Goal: Information Seeking & Learning: Learn about a topic

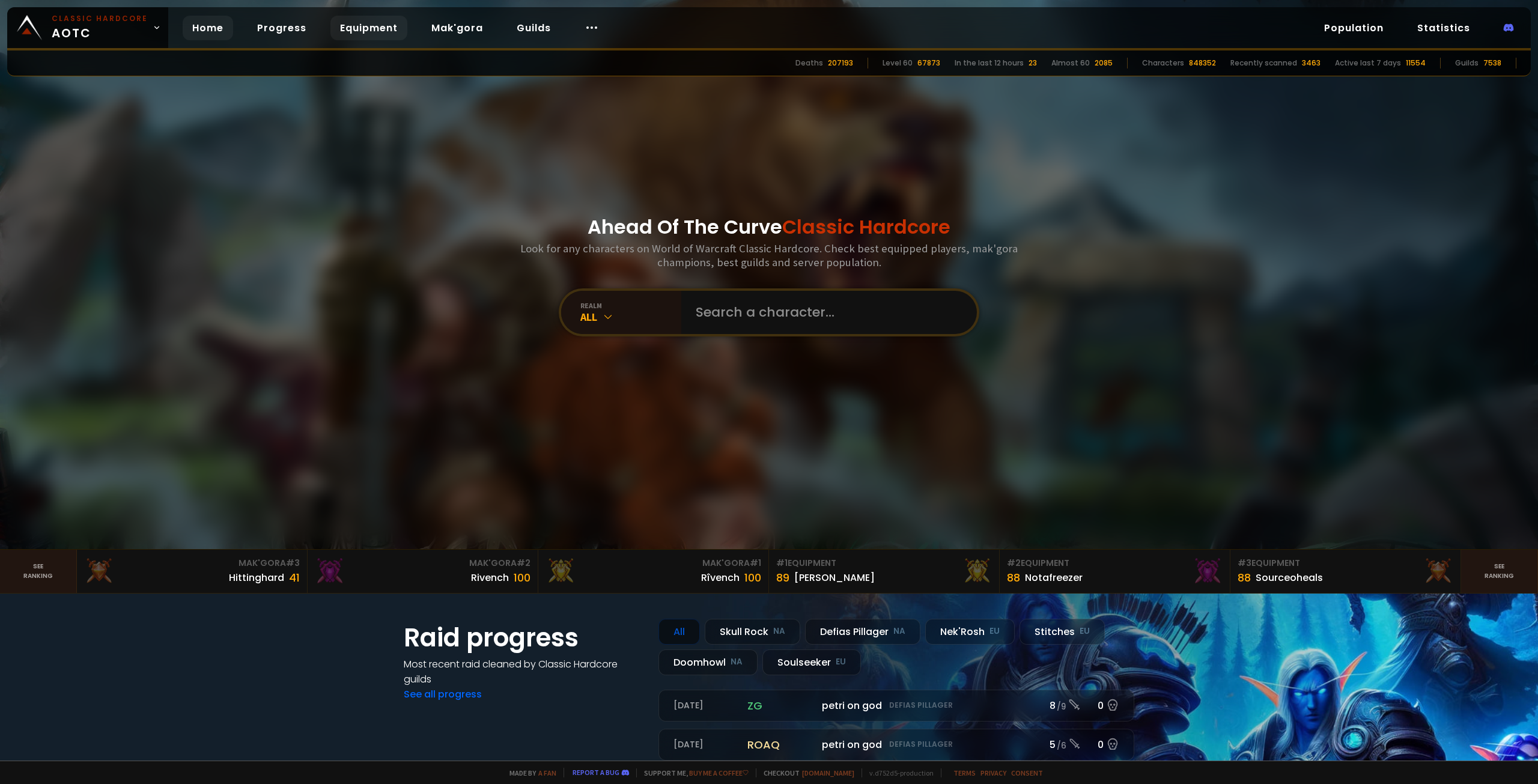
click at [387, 22] on link "Equipment" at bounding box center [368, 28] width 77 height 25
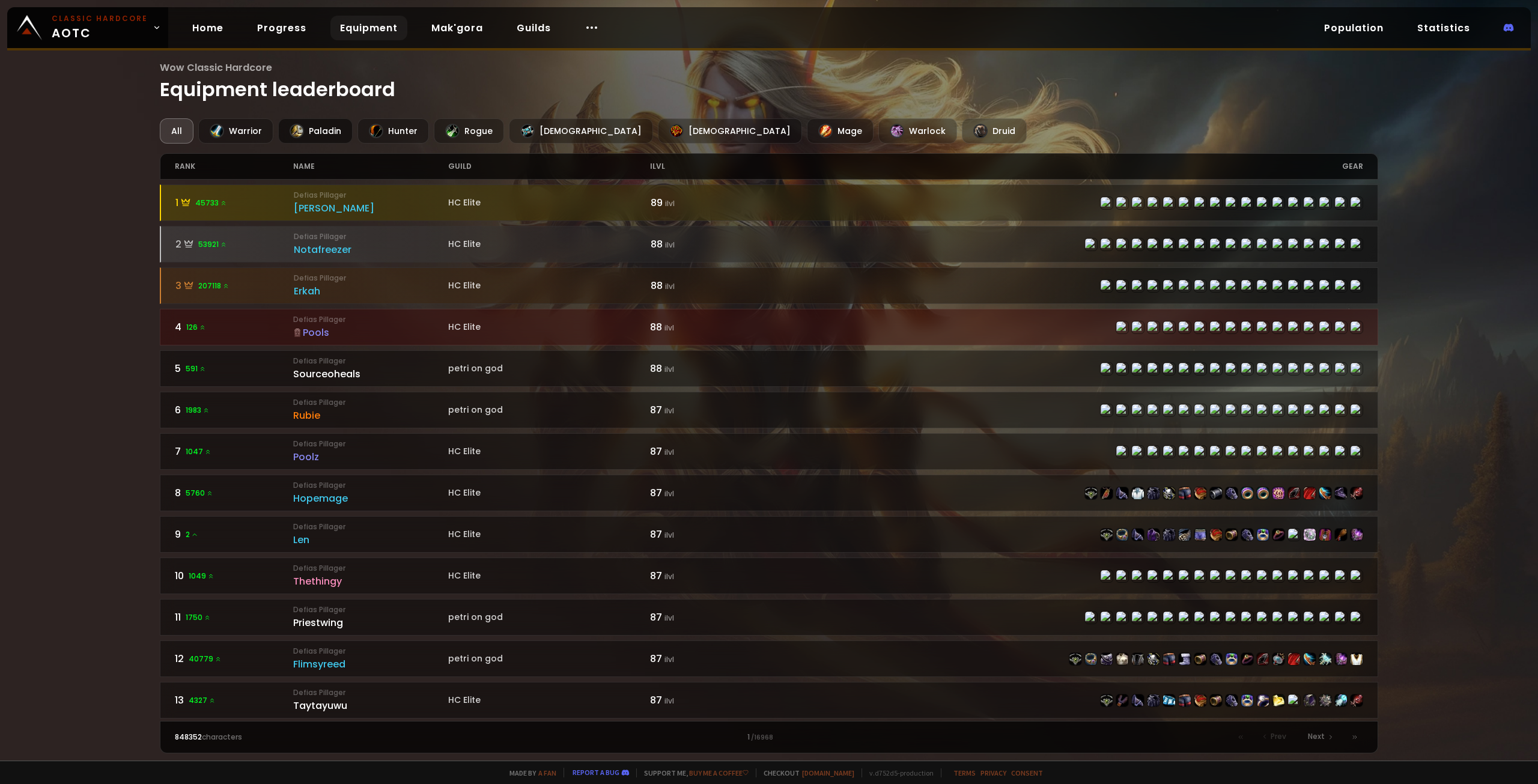
click at [311, 126] on div "Paladin" at bounding box center [316, 131] width 74 height 26
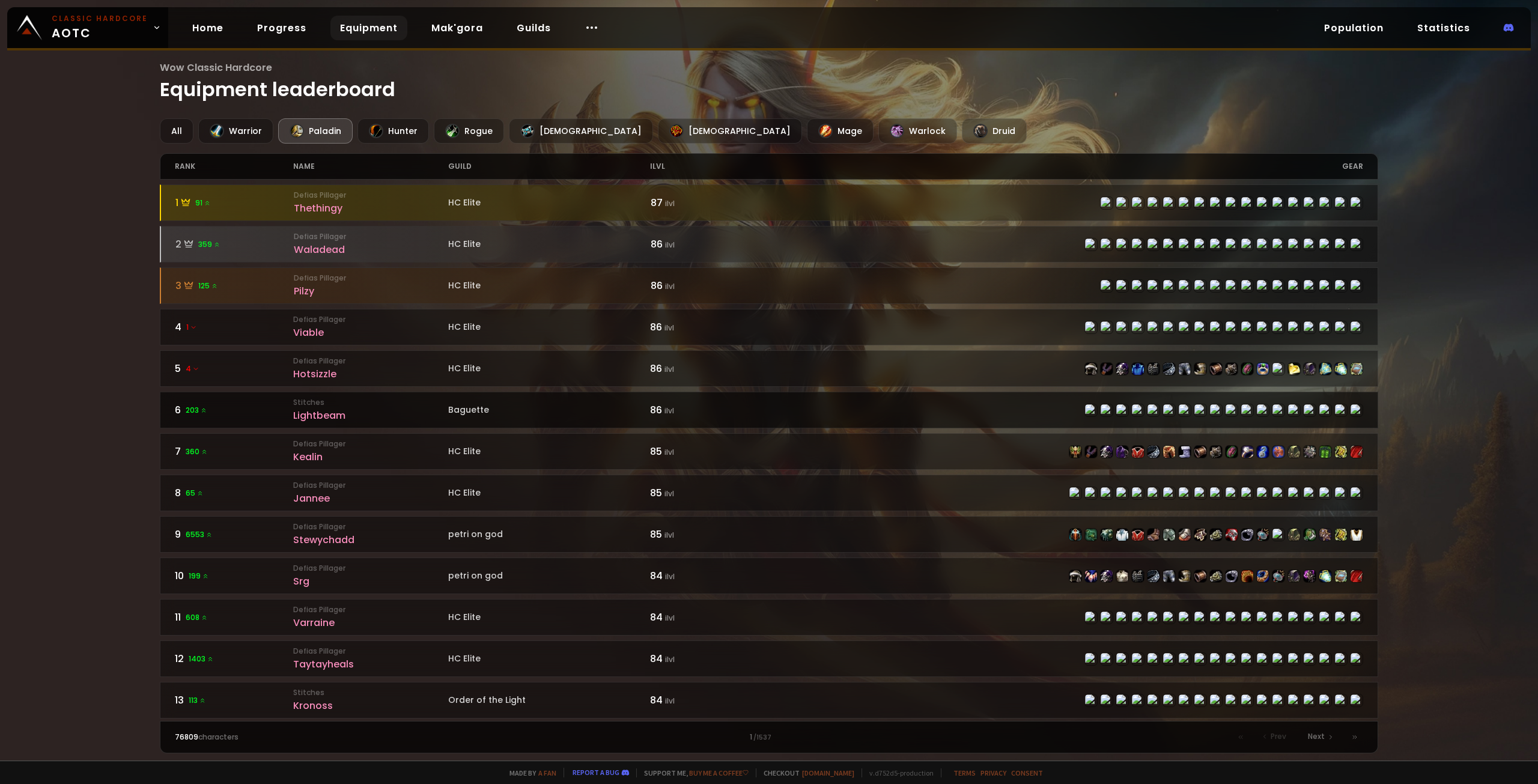
click at [378, 313] on small "Stitches" at bounding box center [370, 402] width 154 height 11
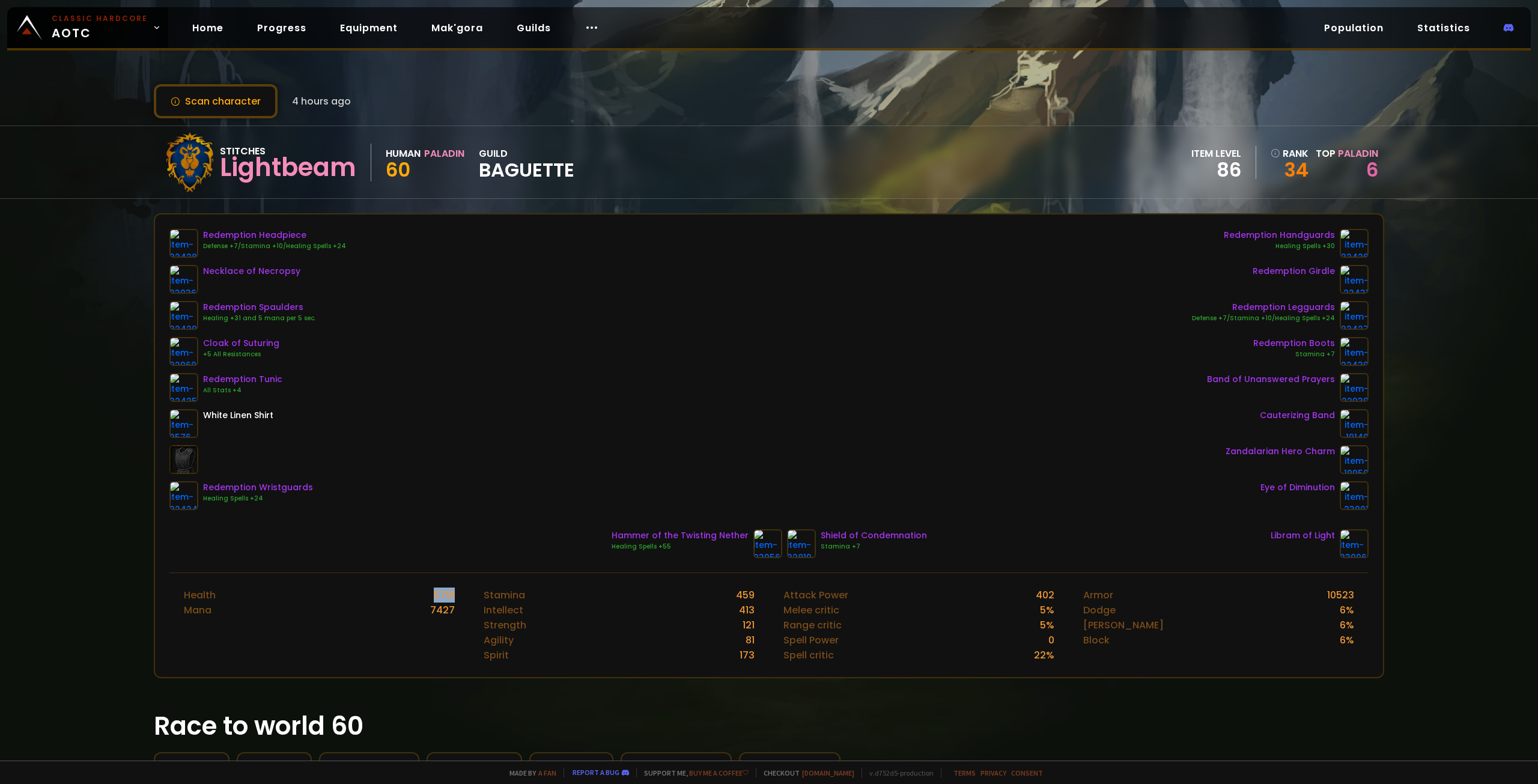
drag, startPoint x: 428, startPoint y: 596, endPoint x: 456, endPoint y: 594, distance: 28.1
click at [456, 313] on div "Health 5791 Mana 7427" at bounding box center [320, 625] width 300 height 104
drag, startPoint x: 1317, startPoint y: 592, endPoint x: 1357, endPoint y: 596, distance: 40.2
click at [787, 313] on div "Armor 10523 Dodge 6 % Parry 6 % Block 6 %" at bounding box center [1219, 625] width 300 height 104
click at [787, 313] on div "Armor 10523" at bounding box center [1218, 595] width 271 height 15
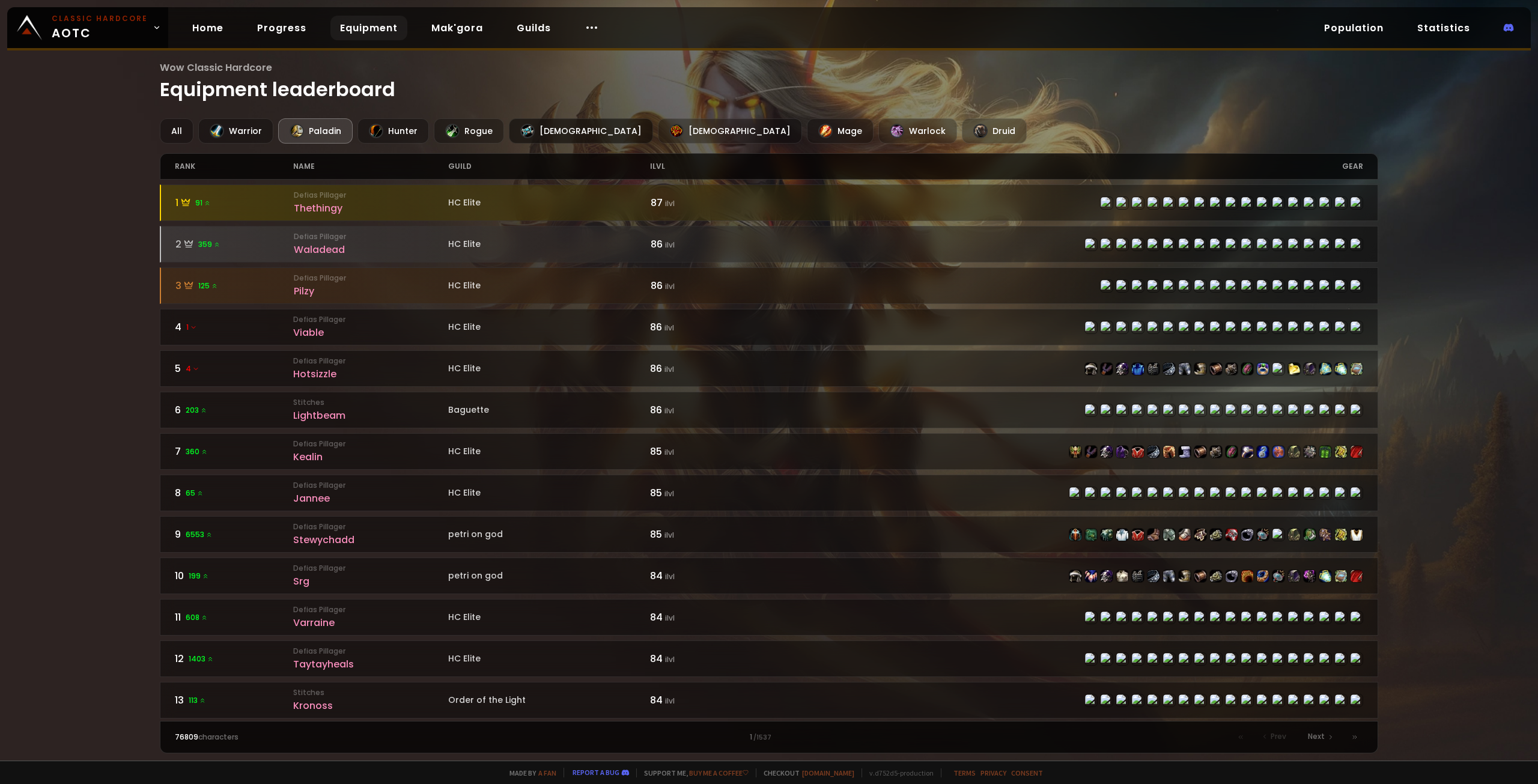
click at [531, 134] on div "[DEMOGRAPHIC_DATA]" at bounding box center [581, 131] width 144 height 26
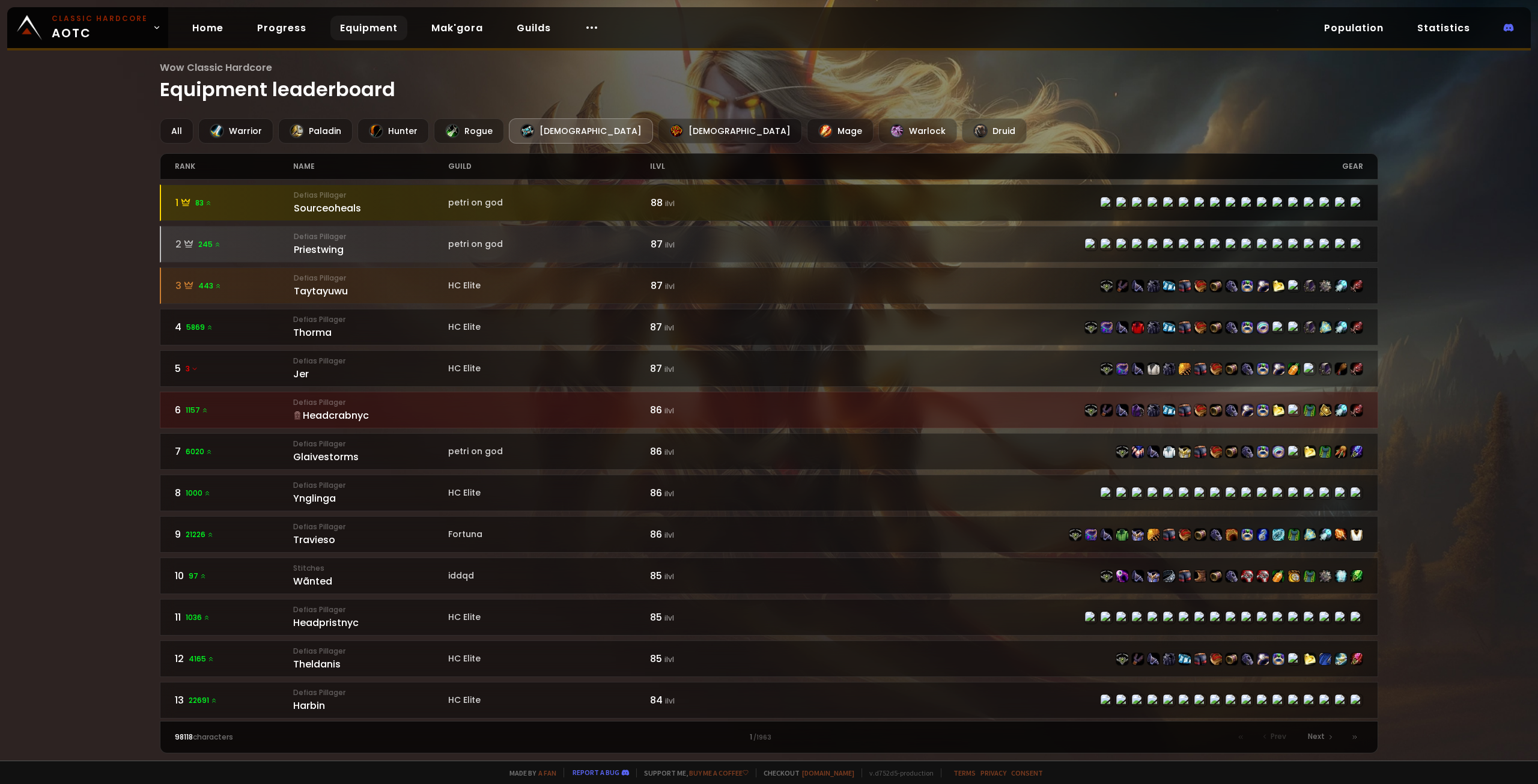
click at [269, 206] on div "1 83" at bounding box center [235, 203] width 119 height 15
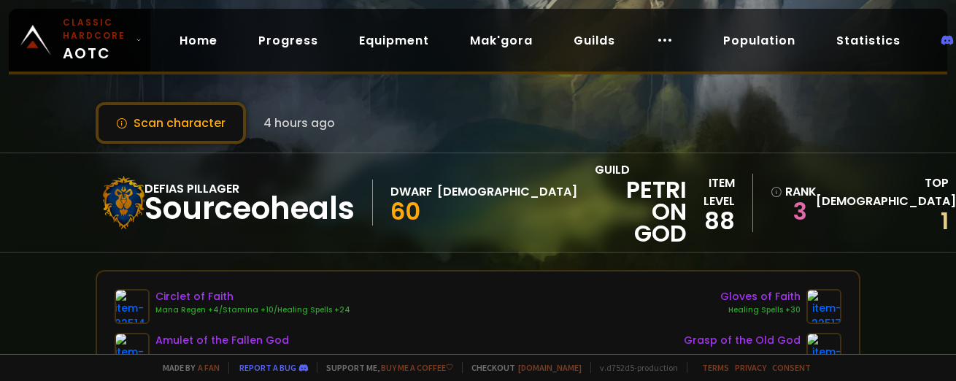
click at [236, 41] on div "Home Progress Equipment Mak'gora Guilds" at bounding box center [426, 40] width 552 height 47
click at [478, 38] on link "Mak'gora" at bounding box center [501, 41] width 86 height 30
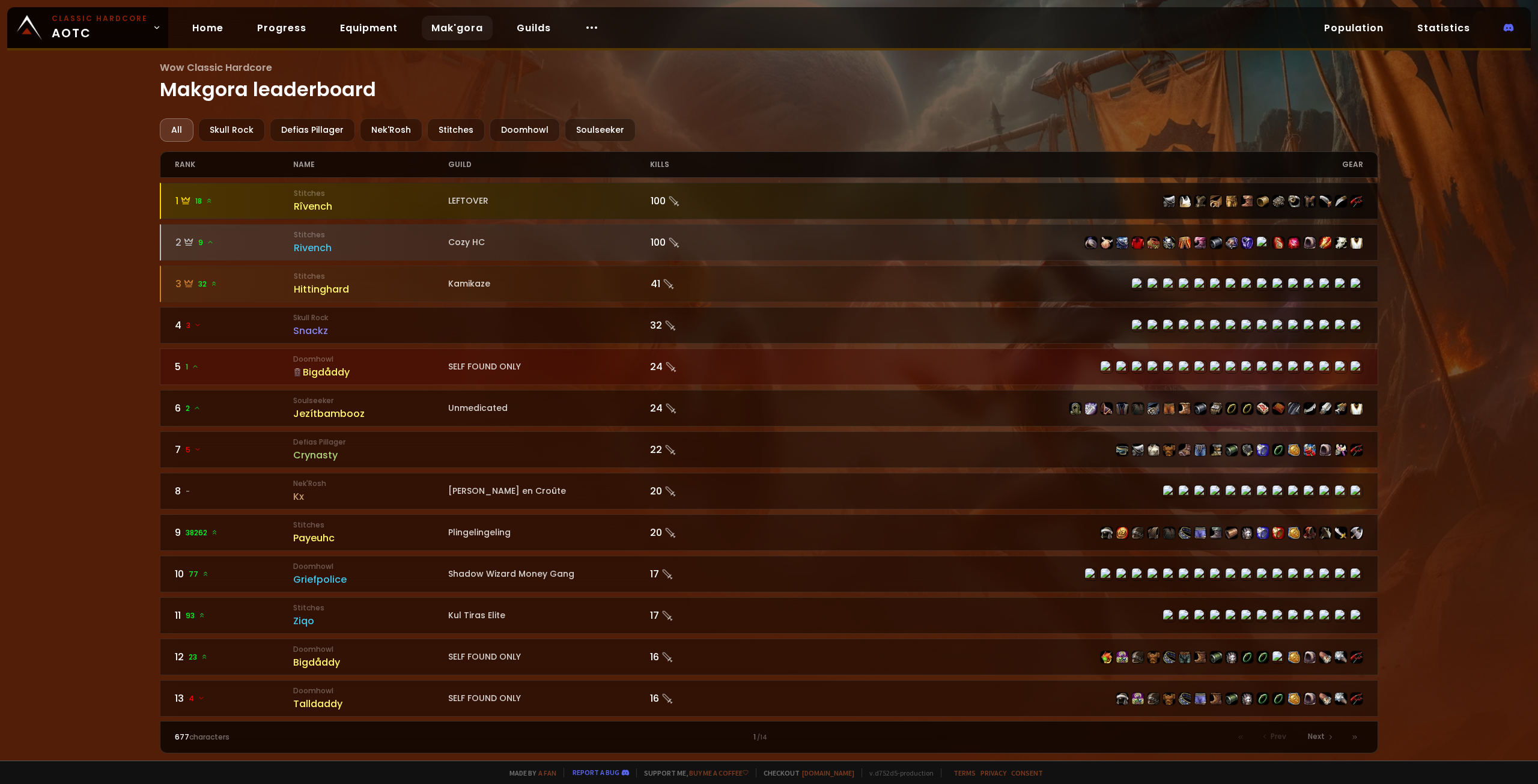
click at [267, 210] on div at bounding box center [769, 200] width 1218 height 35
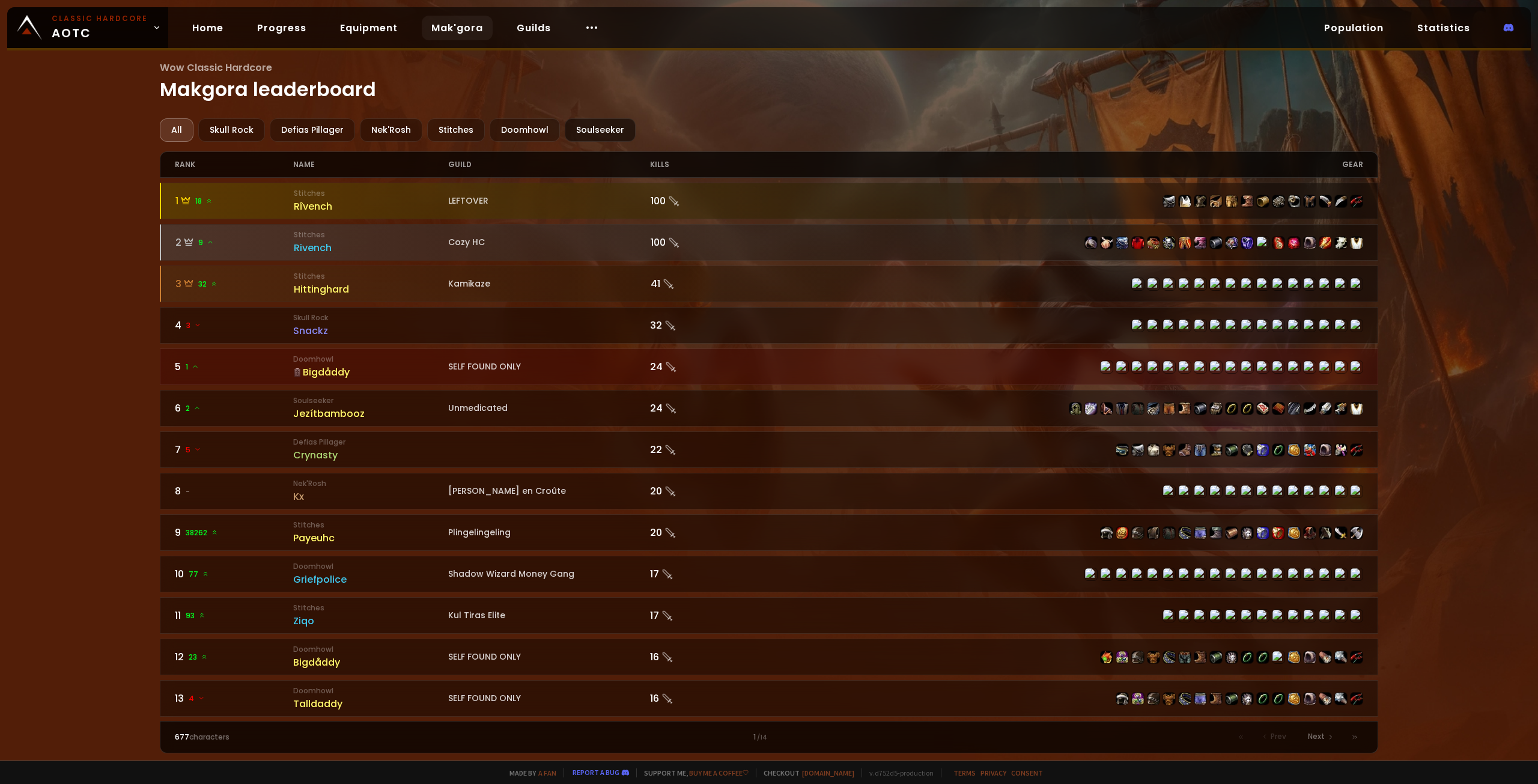
click at [572, 130] on div "Soulseeker" at bounding box center [601, 130] width 71 height 23
